Goal: Use online tool/utility

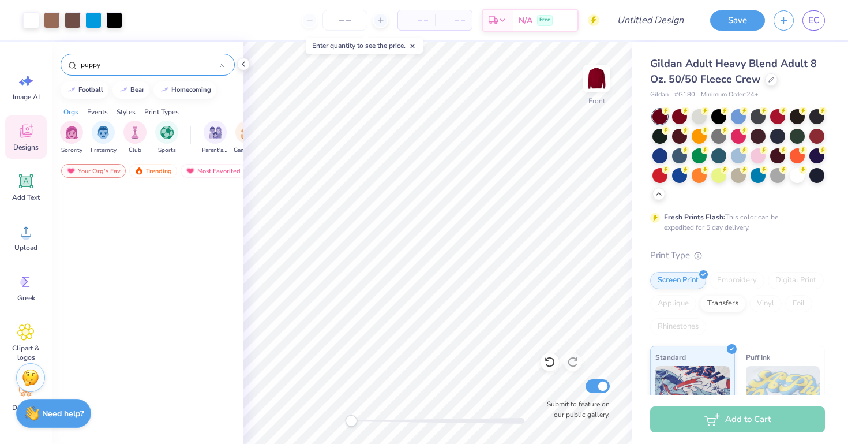
scroll to position [1170, 0]
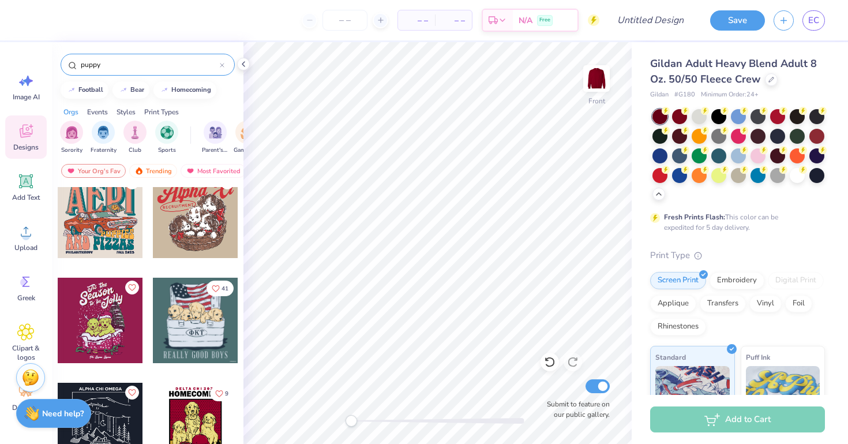
click at [222, 309] on div at bounding box center [195, 320] width 85 height 85
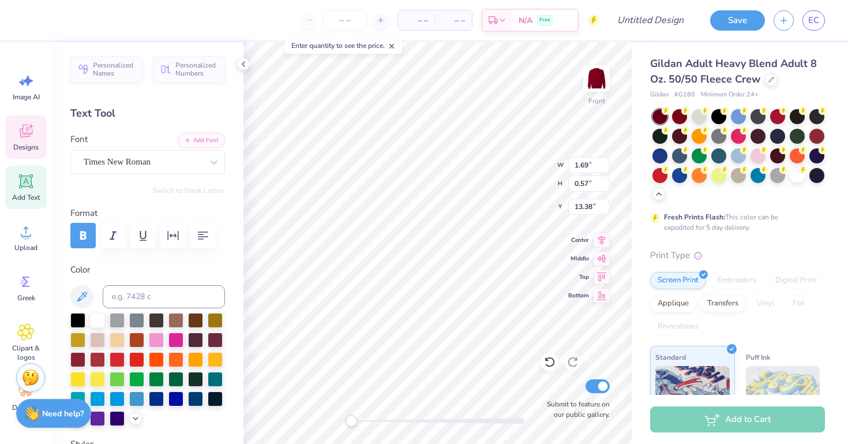
type textarea "F"
type textarea "AGD"
type input "8.38"
type input "0.83"
type input "16.15"
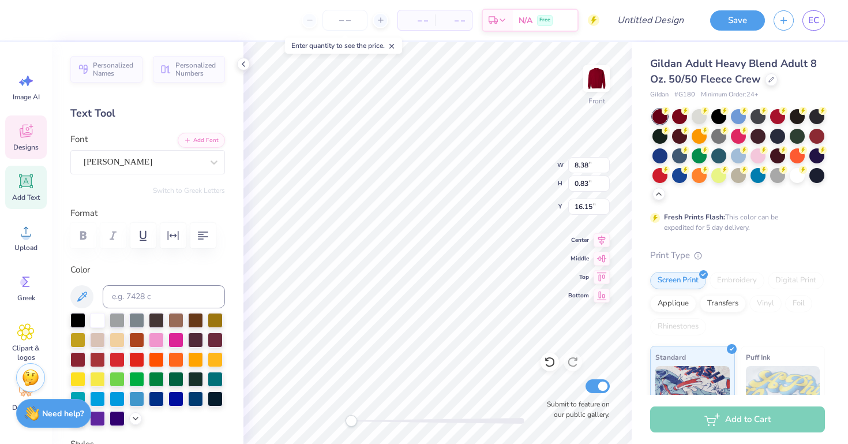
scroll to position [0, 0]
type input "8.41"
type input "8.86"
type input "7.14"
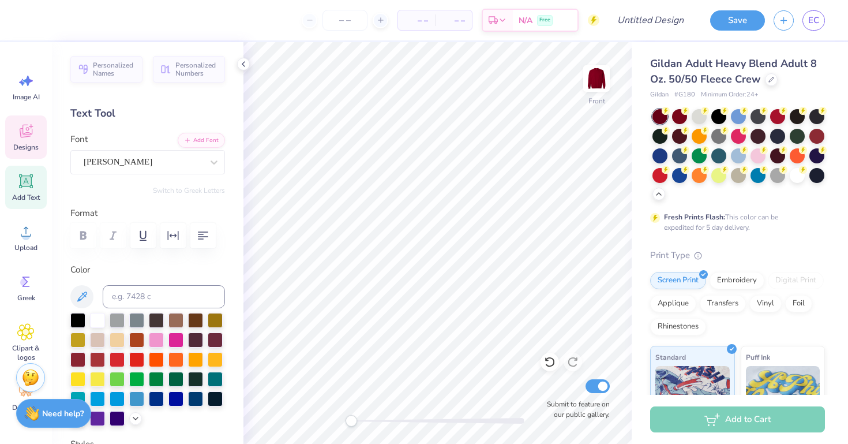
click at [32, 128] on icon at bounding box center [25, 130] width 17 height 17
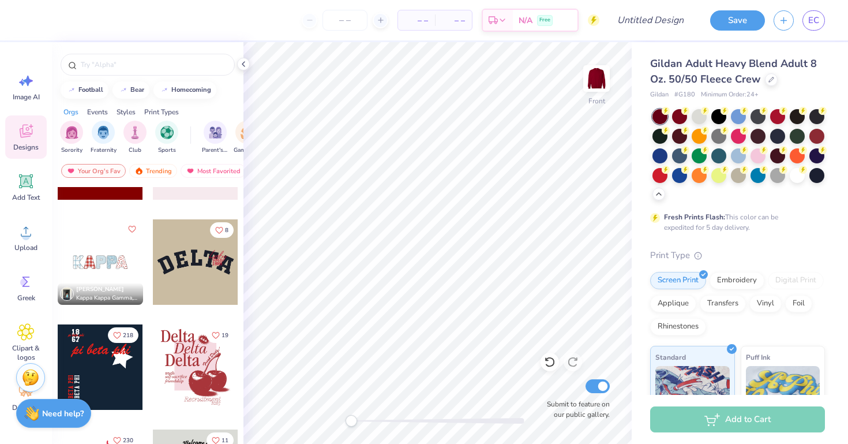
scroll to position [1449, 0]
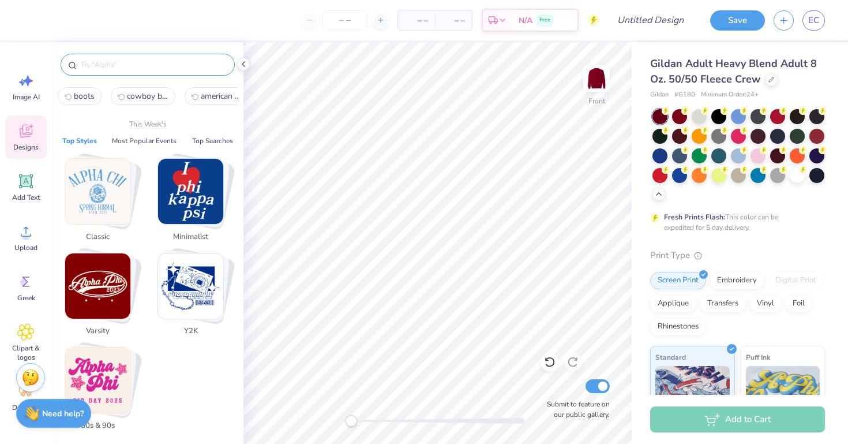
click at [130, 62] on input "text" at bounding box center [154, 65] width 148 height 12
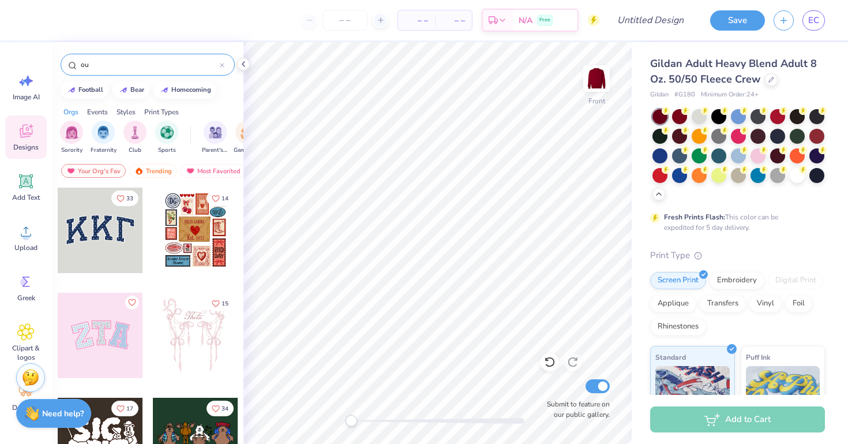
type input "o"
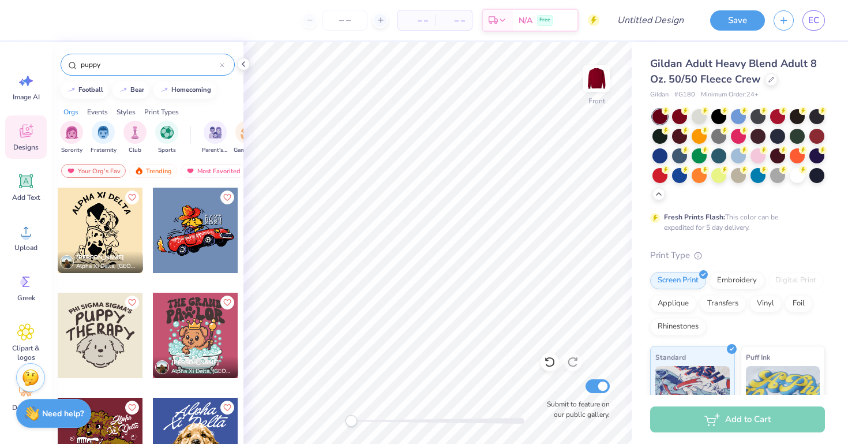
type input "puppy"
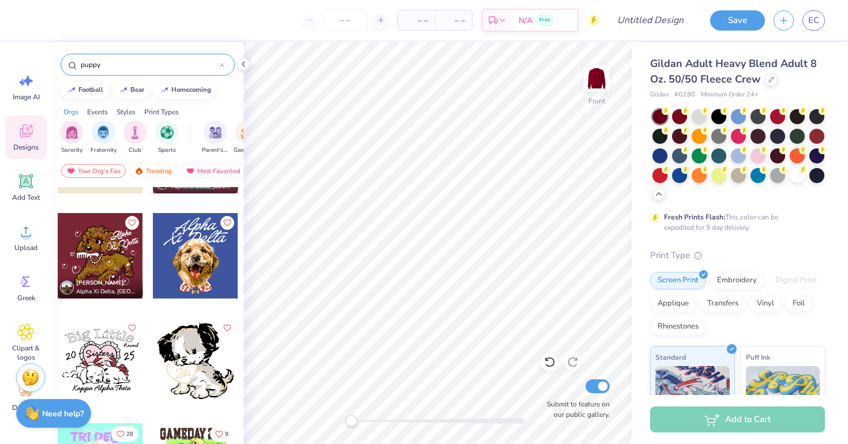
scroll to position [164, 0]
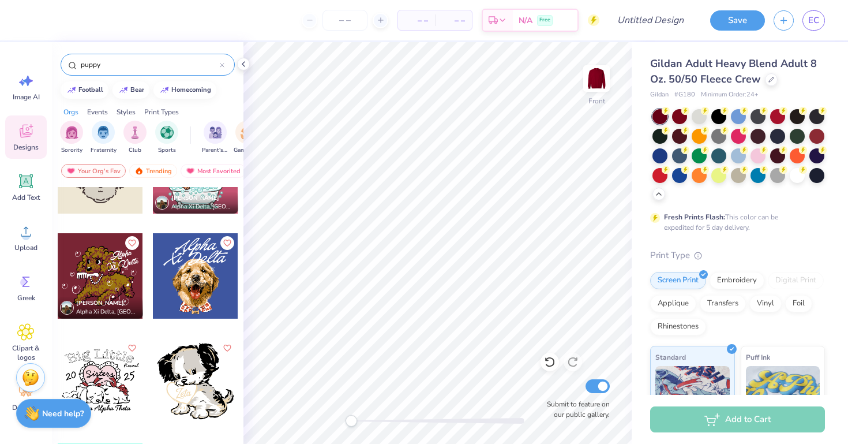
click at [209, 305] on div at bounding box center [195, 275] width 85 height 85
click at [206, 390] on div at bounding box center [195, 380] width 85 height 85
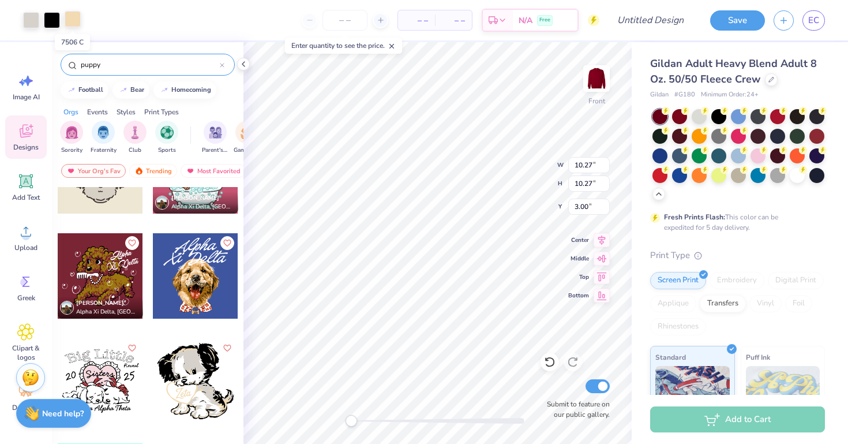
click at [70, 24] on div at bounding box center [73, 19] width 16 height 16
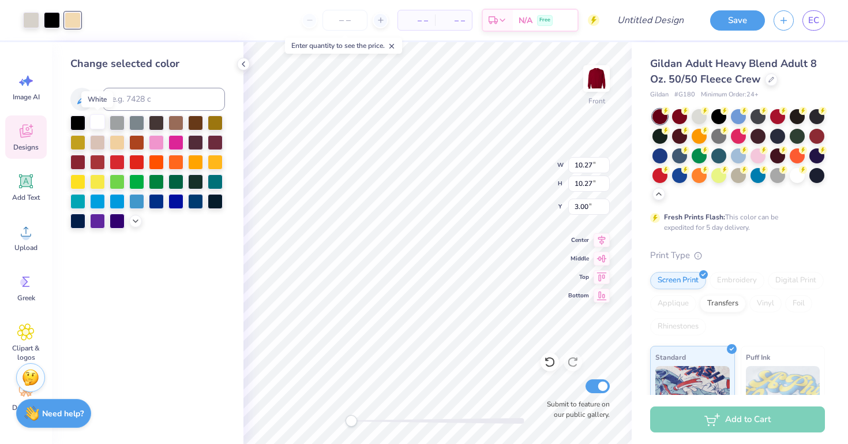
click at [96, 123] on div at bounding box center [97, 121] width 15 height 15
click at [33, 20] on div at bounding box center [31, 19] width 16 height 16
click at [96, 121] on div at bounding box center [97, 121] width 15 height 15
click at [44, 149] on div "Designs" at bounding box center [26, 136] width 42 height 43
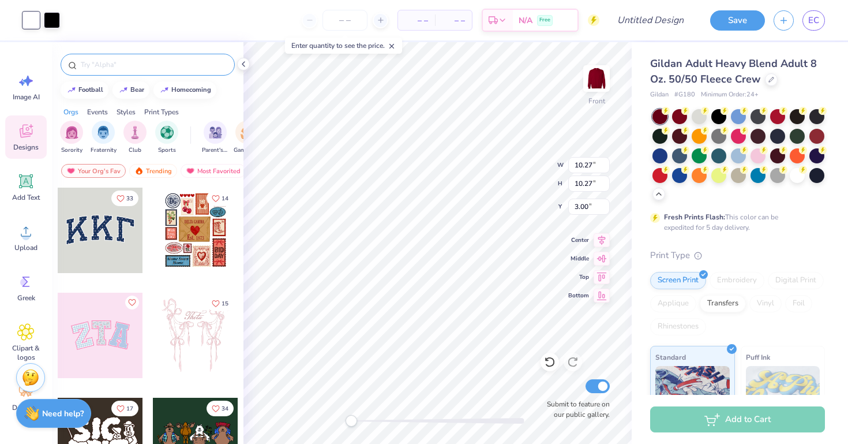
click at [155, 64] on input "text" at bounding box center [154, 65] width 148 height 12
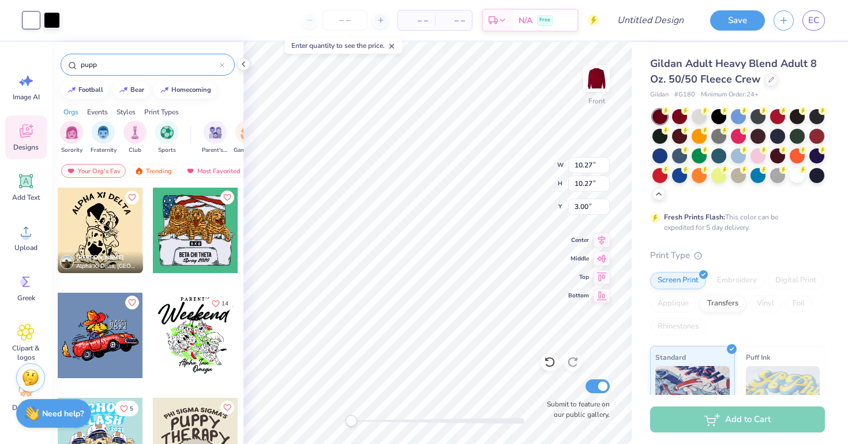
type input "pupp"
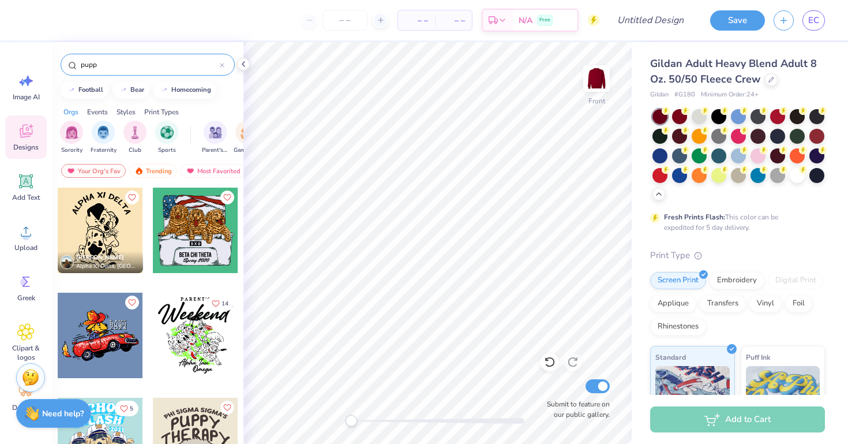
click at [137, 213] on div at bounding box center [100, 230] width 85 height 85
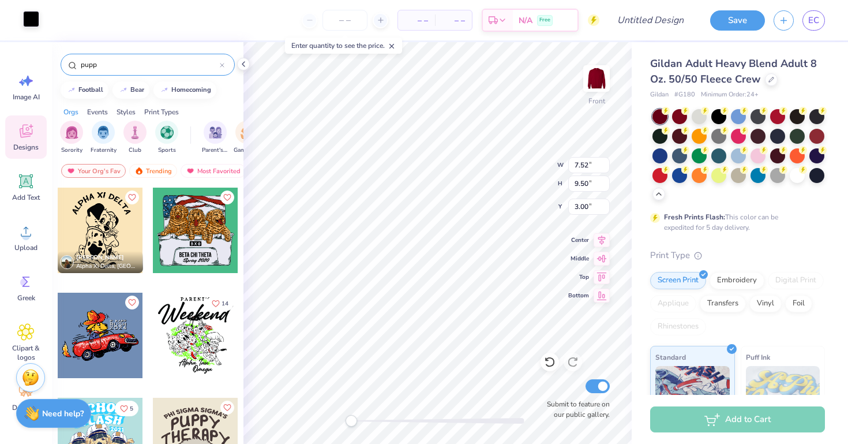
click at [23, 13] on div at bounding box center [31, 19] width 16 height 16
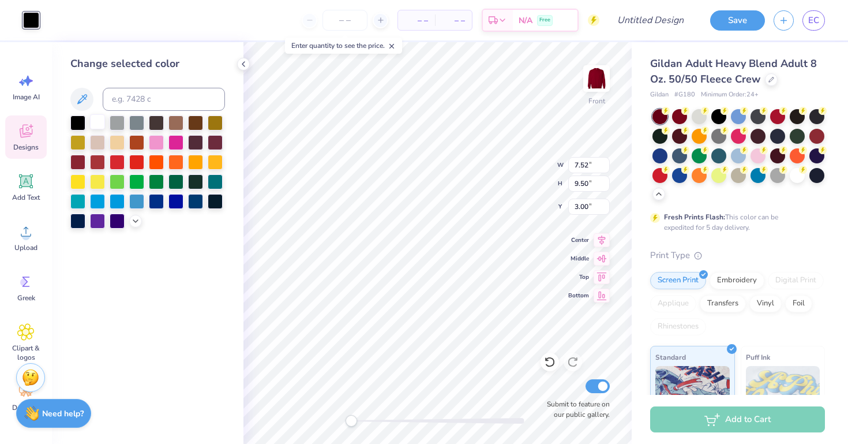
click at [99, 124] on div at bounding box center [97, 121] width 15 height 15
click at [24, 94] on span "Image AI" at bounding box center [26, 96] width 27 height 9
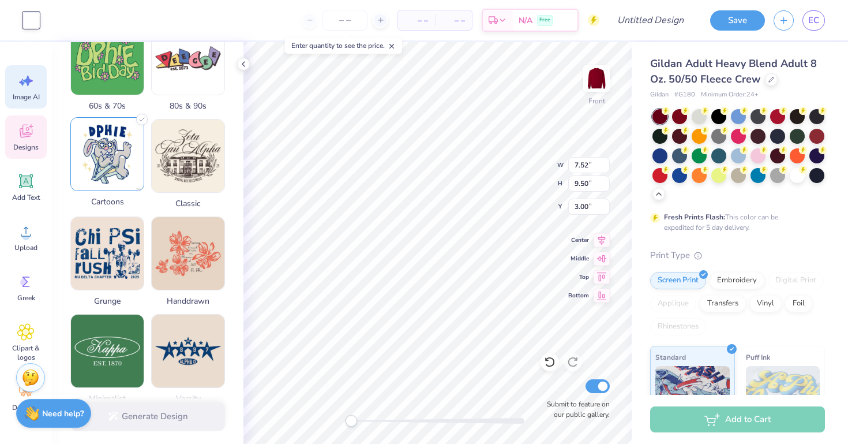
scroll to position [399, 0]
